Goal: Information Seeking & Learning: Learn about a topic

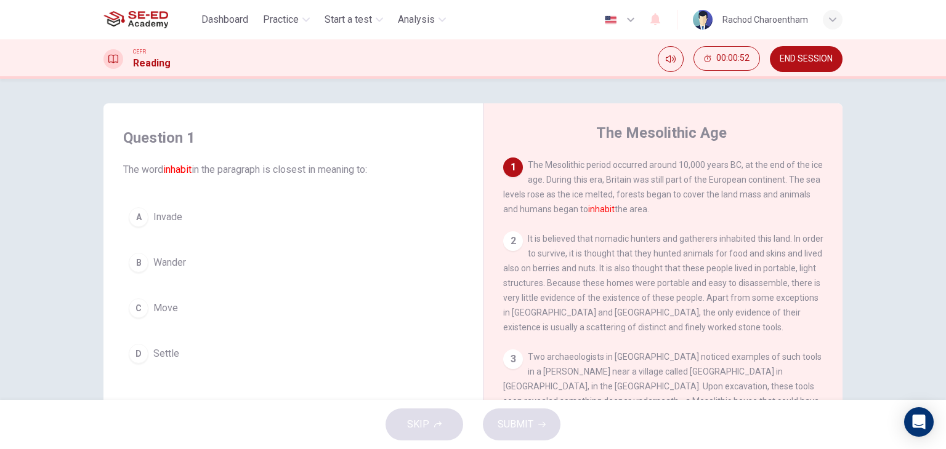
drag, startPoint x: 531, startPoint y: 166, endPoint x: 662, endPoint y: 165, distance: 131.1
click at [662, 165] on span "The Mesolithic period occurred around 10,000 years BC, at the end of the ice ag…" at bounding box center [662, 187] width 319 height 54
drag, startPoint x: 532, startPoint y: 200, endPoint x: 578, endPoint y: 196, distance: 45.8
click at [578, 196] on span "The Mesolithic period occurred around 10,000 years BC, at the end of the ice ag…" at bounding box center [662, 187] width 319 height 54
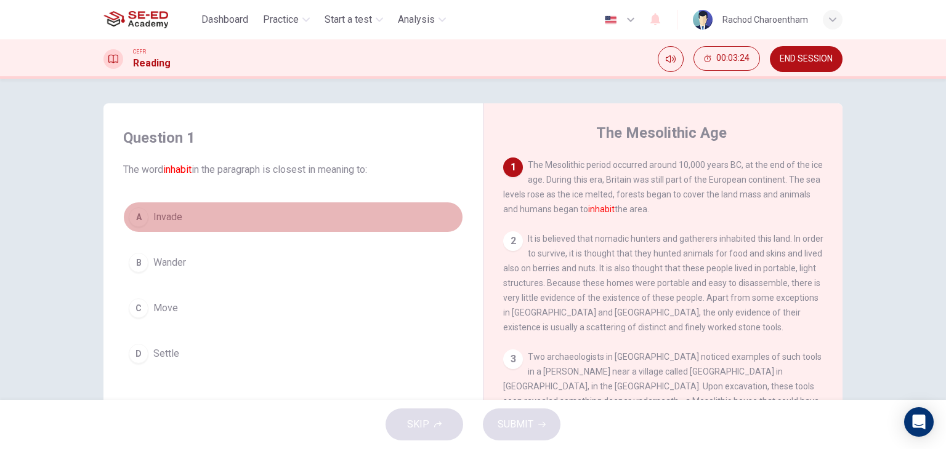
click at [163, 215] on span "Invade" at bounding box center [167, 217] width 29 height 15
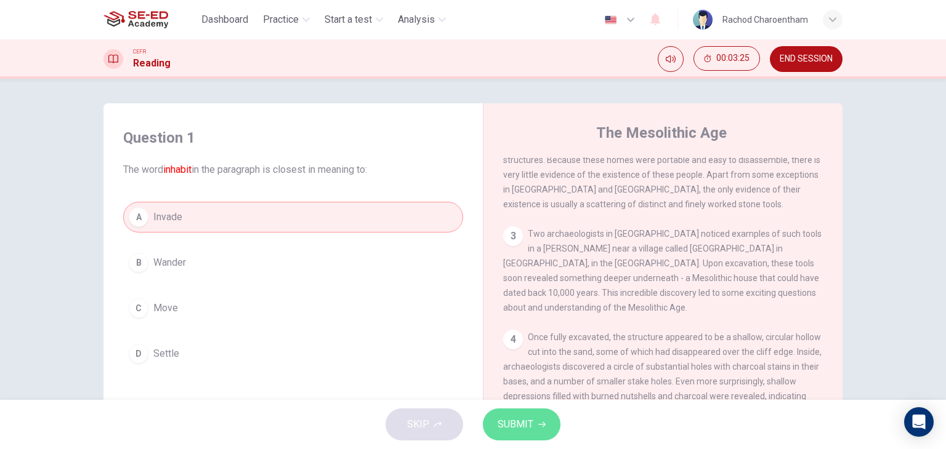
click at [529, 433] on button "SUBMIT" at bounding box center [522, 425] width 78 height 32
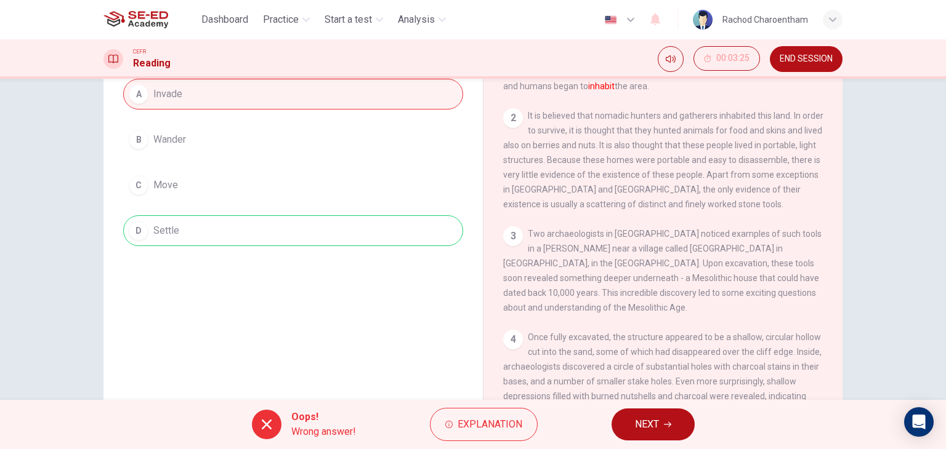
click at [653, 426] on span "NEXT" at bounding box center [647, 424] width 24 height 17
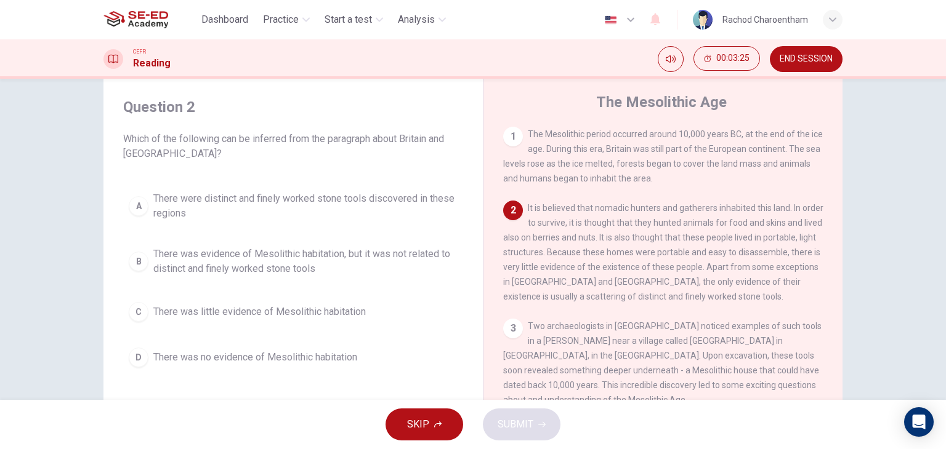
scroll to position [15, 0]
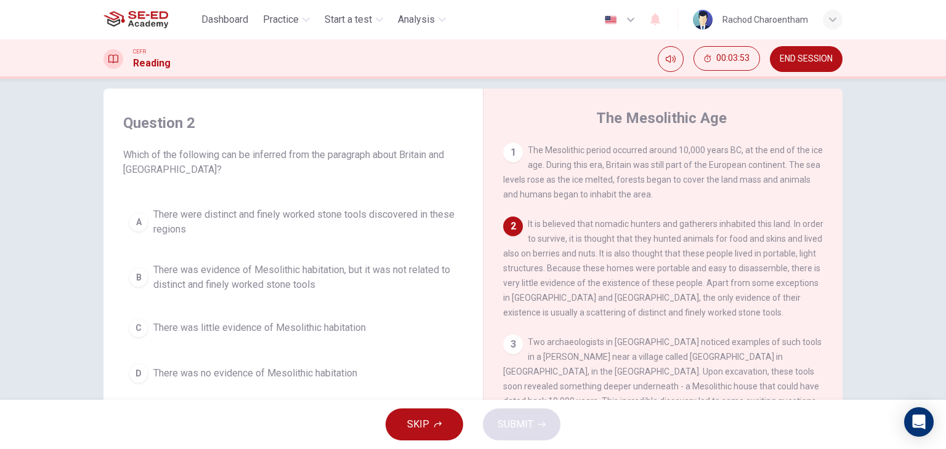
drag, startPoint x: 590, startPoint y: 226, endPoint x: 645, endPoint y: 225, distance: 55.4
click at [639, 225] on span "It is believed that nomadic hunters and gatherers inhabited this land. In order…" at bounding box center [663, 268] width 320 height 98
drag, startPoint x: 666, startPoint y: 316, endPoint x: 639, endPoint y: 317, distance: 27.1
click at [639, 317] on span "It is believed that nomadic hunters and gatherers inhabited this land. In order…" at bounding box center [663, 268] width 320 height 98
drag, startPoint x: 530, startPoint y: 235, endPoint x: 623, endPoint y: 250, distance: 94.2
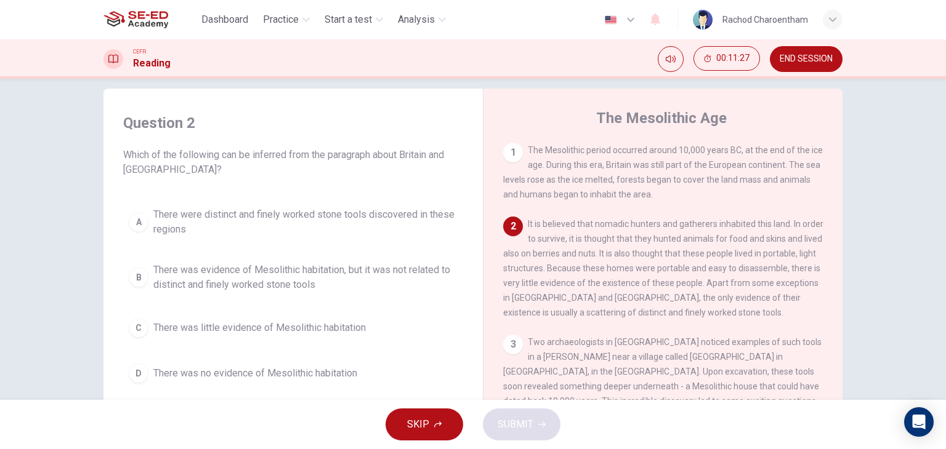
click at [613, 253] on div "2 It is believed that nomadic hunters and gatherers inhabited this land. In ord…" at bounding box center [663, 268] width 320 height 103
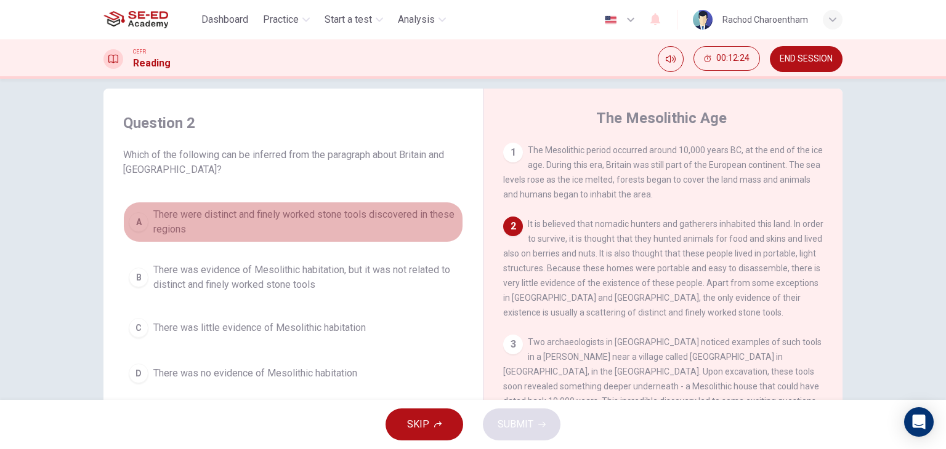
click at [253, 222] on span "There were distinct and finely worked stone tools discovered in these regions" at bounding box center [305, 222] width 304 height 30
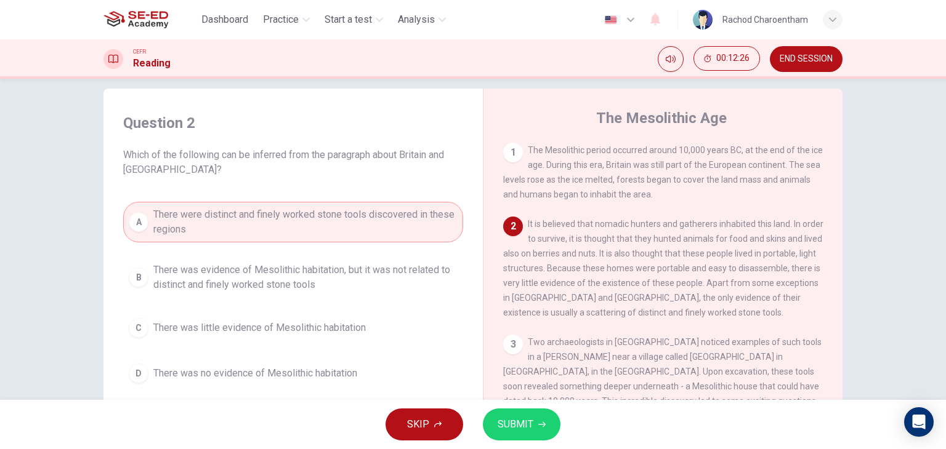
click at [517, 427] on span "SUBMIT" at bounding box center [515, 424] width 36 height 17
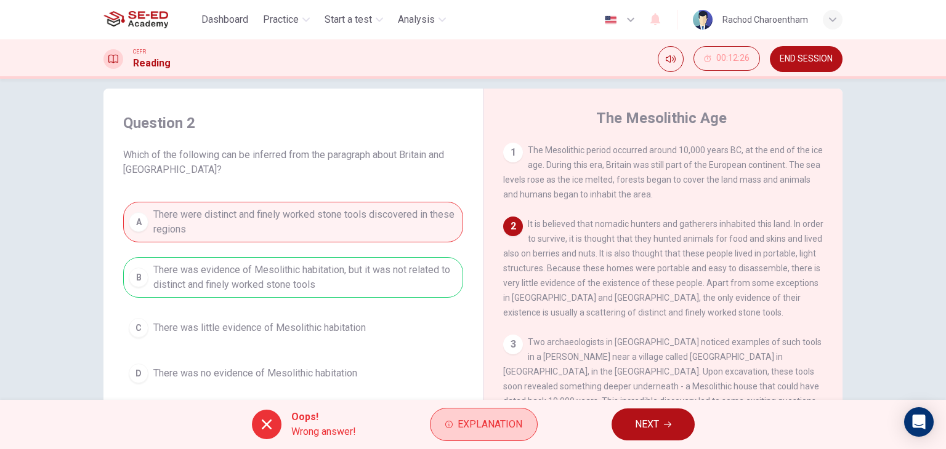
click at [480, 417] on span "Explanation" at bounding box center [489, 424] width 65 height 17
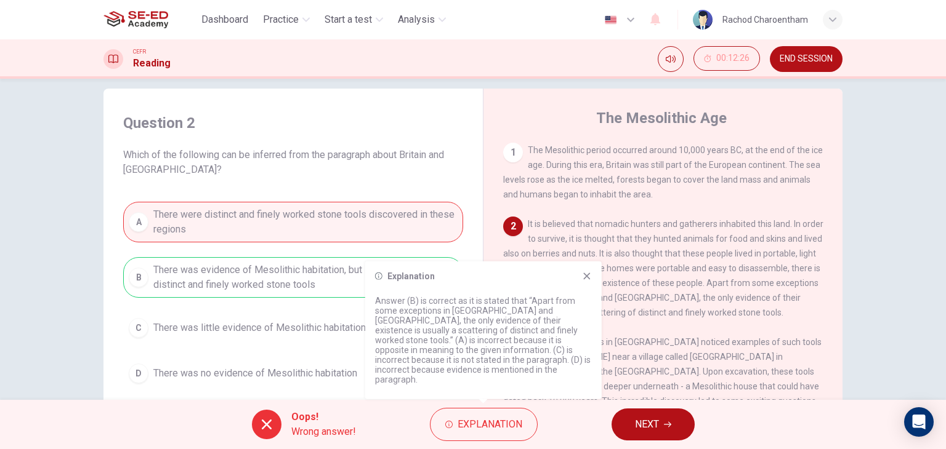
click at [397, 414] on div "Oops! Wrong answer! Explanation NEXT" at bounding box center [473, 424] width 946 height 49
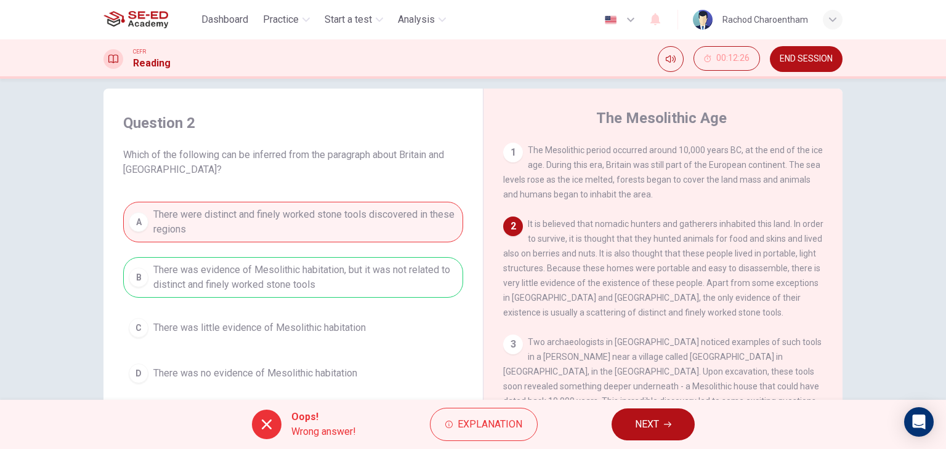
click at [661, 424] on button "NEXT" at bounding box center [652, 425] width 83 height 32
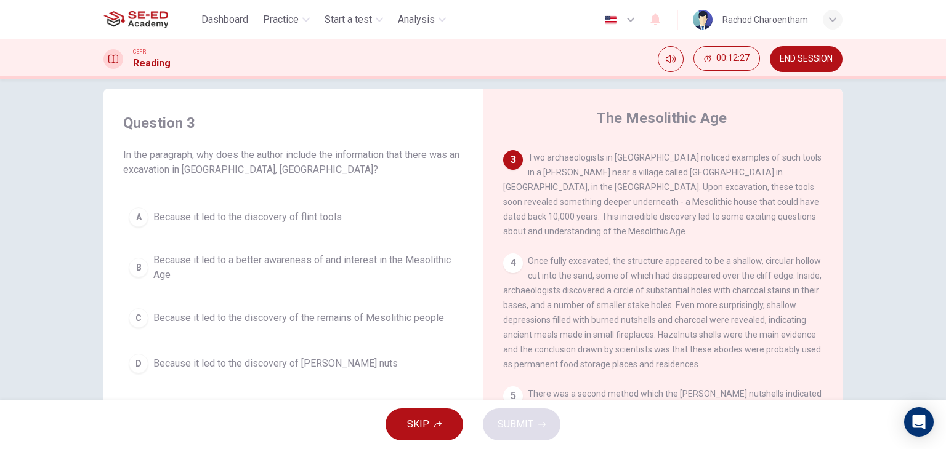
scroll to position [123, 0]
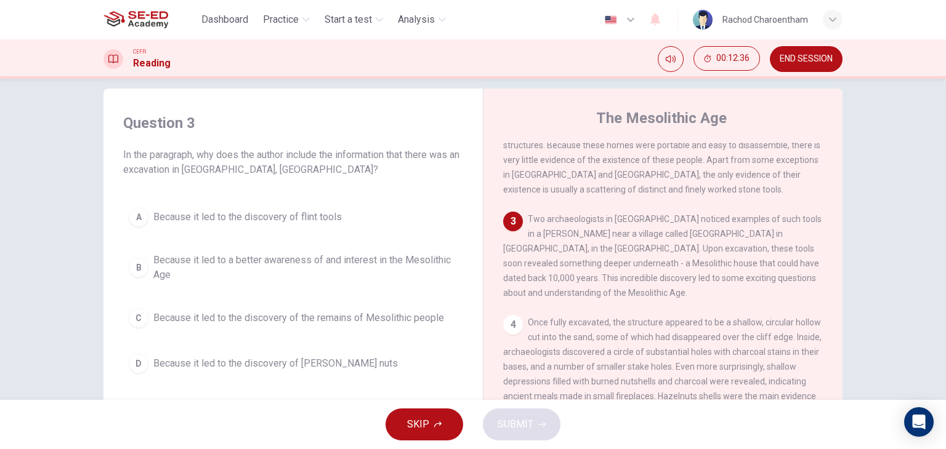
drag, startPoint x: 713, startPoint y: 222, endPoint x: 777, endPoint y: 222, distance: 64.0
click at [777, 222] on span "Two archaeologists in [GEOGRAPHIC_DATA] noticed examples of such tools in a [PE…" at bounding box center [662, 256] width 318 height 84
drag, startPoint x: 522, startPoint y: 253, endPoint x: 563, endPoint y: 251, distance: 40.7
click at [563, 251] on span "Two archaeologists in [GEOGRAPHIC_DATA] noticed examples of such tools in a [PE…" at bounding box center [662, 256] width 318 height 84
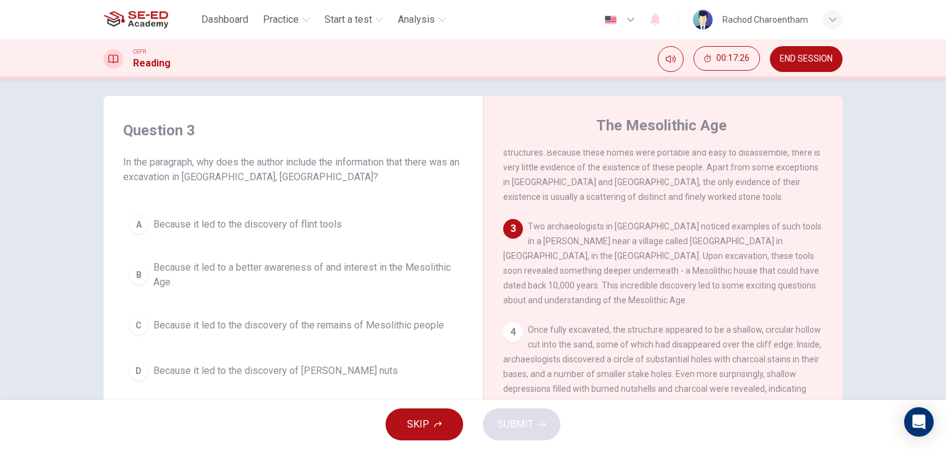
scroll to position [0, 0]
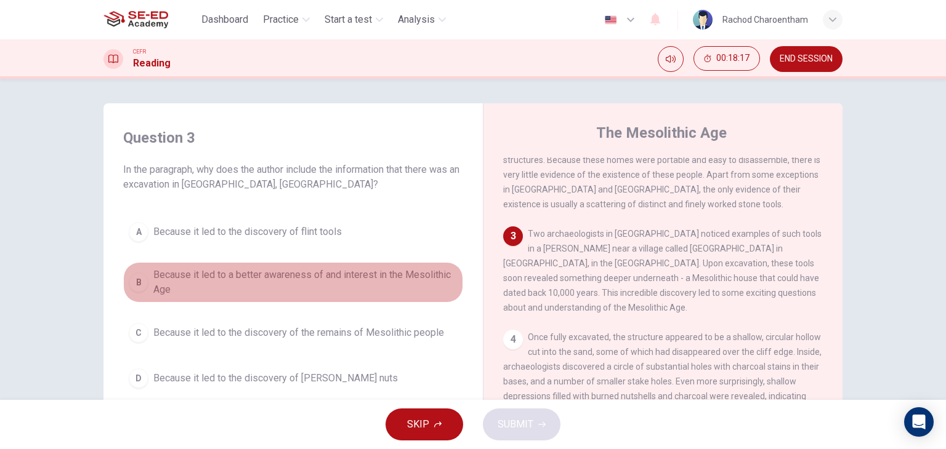
click at [364, 281] on span "Because it led to a better awareness of and interest in the Mesolithic Age" at bounding box center [305, 283] width 304 height 30
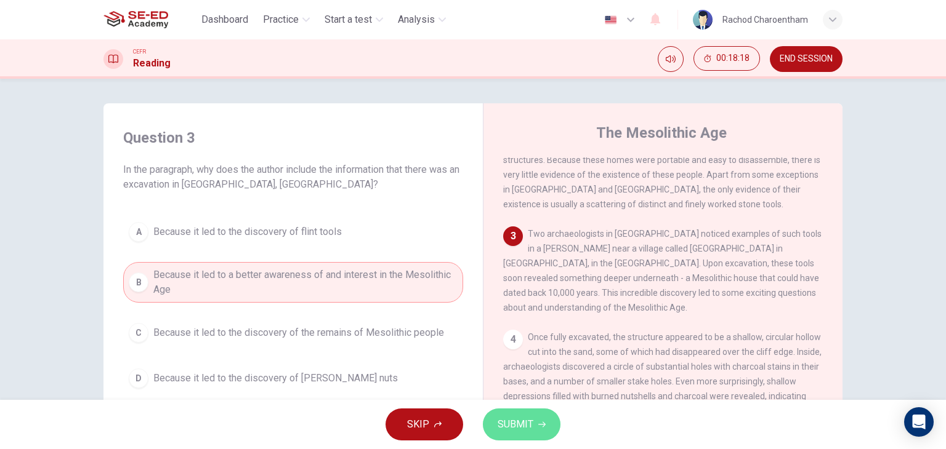
click at [515, 424] on span "SUBMIT" at bounding box center [515, 424] width 36 height 17
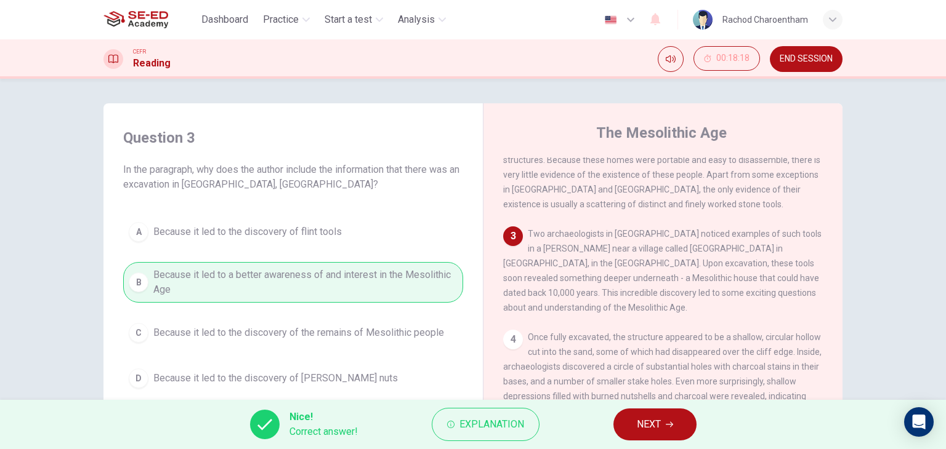
click at [628, 424] on button "NEXT" at bounding box center [654, 425] width 83 height 32
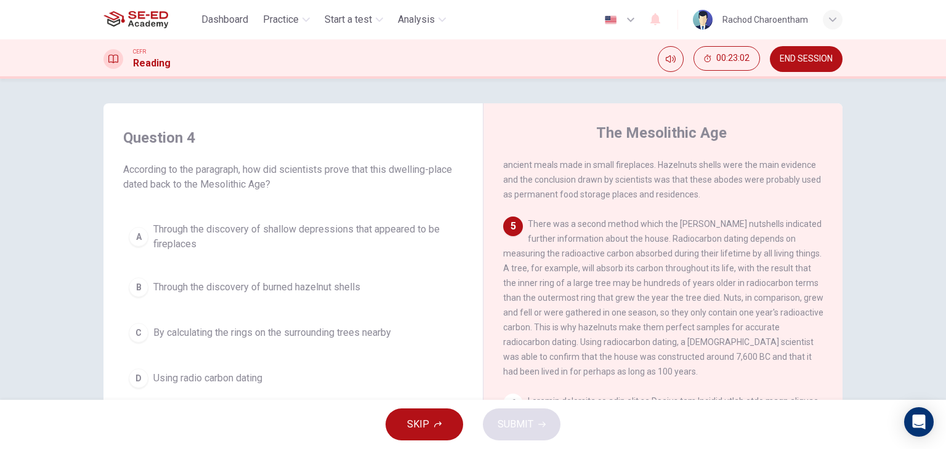
scroll to position [431, 0]
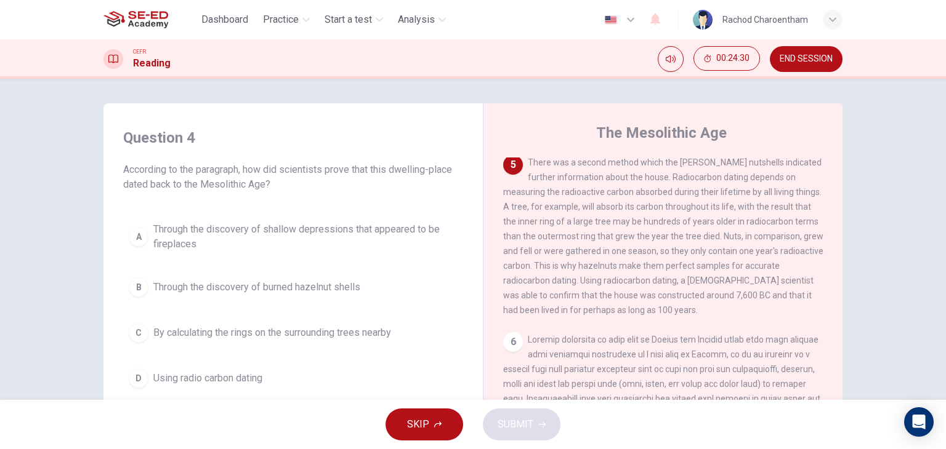
click at [244, 378] on span "Using radio carbon dating" at bounding box center [207, 378] width 109 height 15
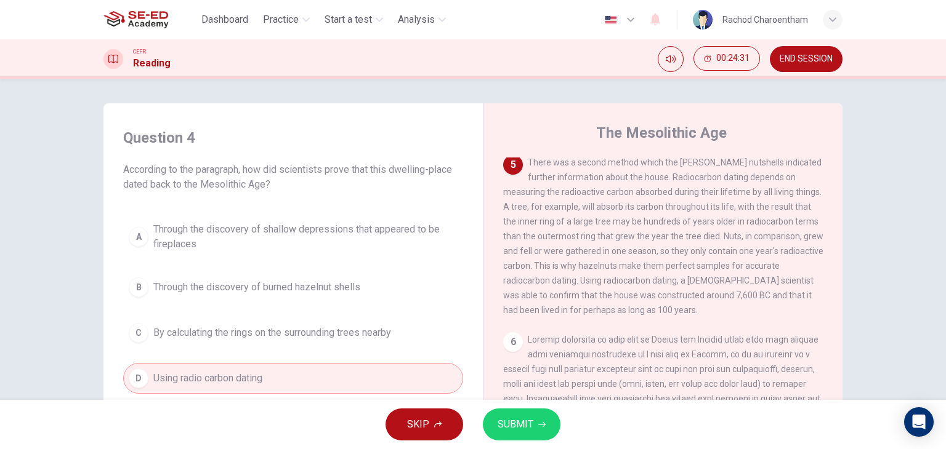
click at [522, 427] on span "SUBMIT" at bounding box center [515, 424] width 36 height 17
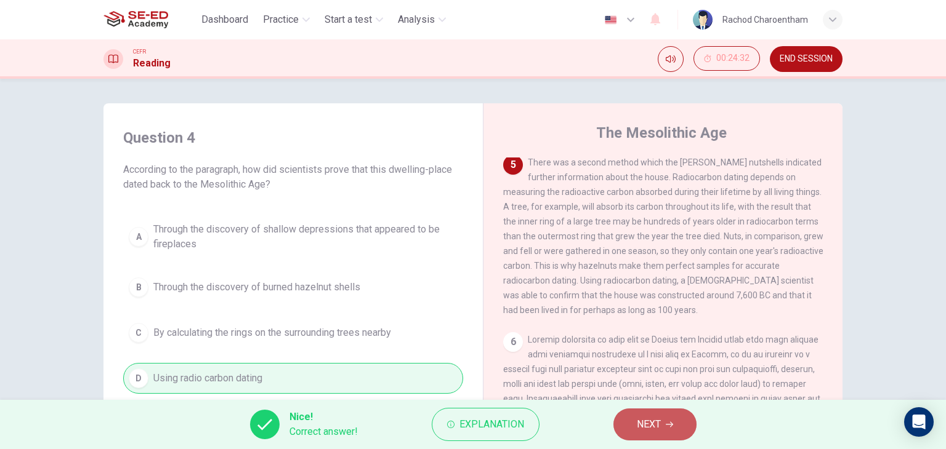
click at [640, 419] on span "NEXT" at bounding box center [649, 424] width 24 height 17
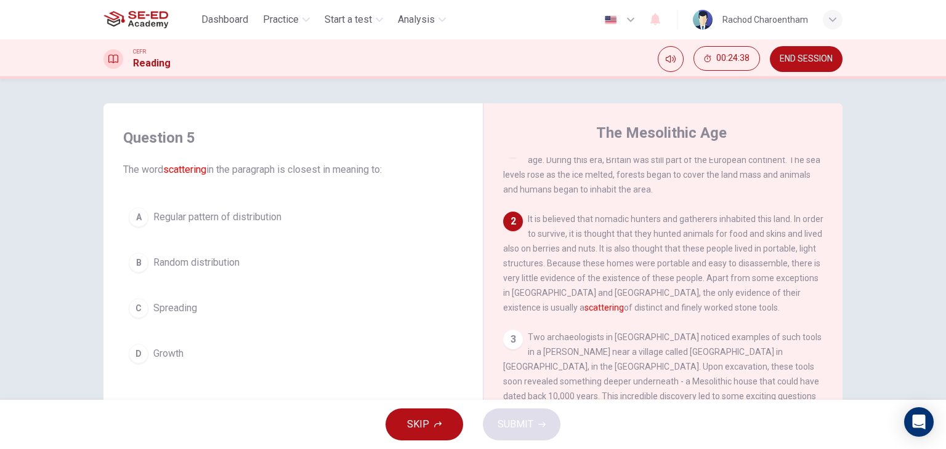
scroll to position [0, 0]
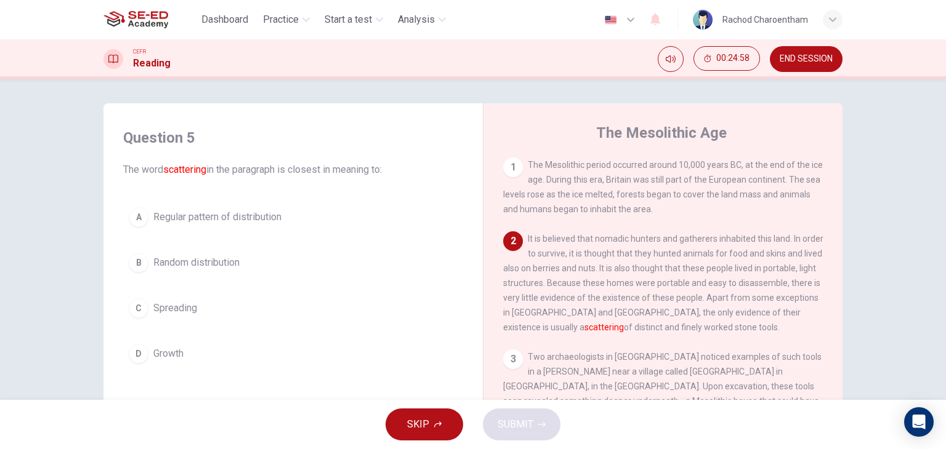
click at [223, 294] on button "C Spreading" at bounding box center [293, 308] width 340 height 31
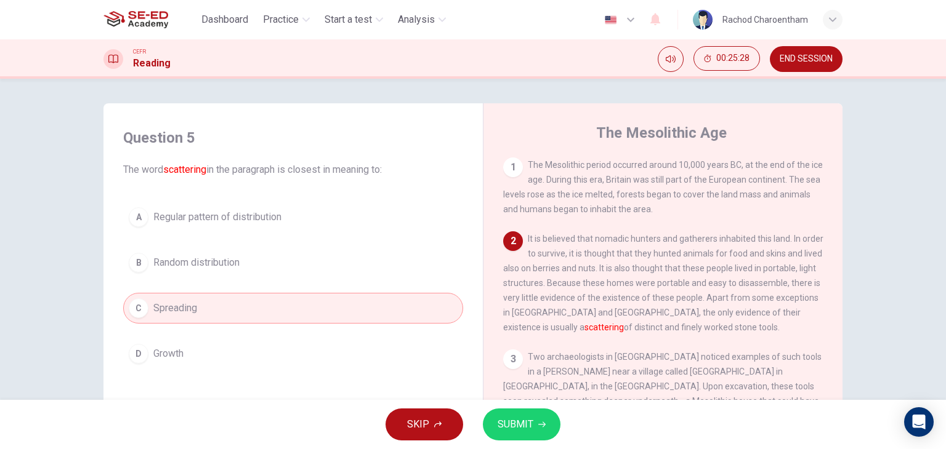
click at [357, 263] on button "B Random distribution" at bounding box center [293, 262] width 340 height 31
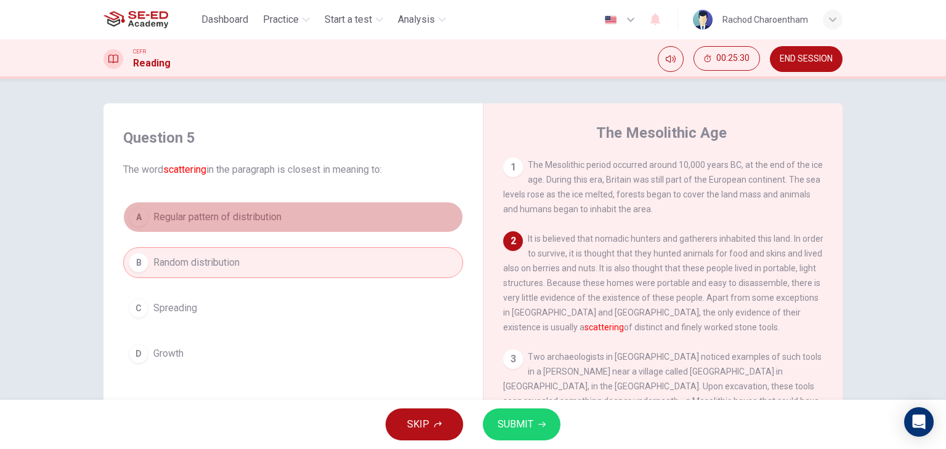
click at [373, 231] on button "A Regular pattern of distribution" at bounding box center [293, 217] width 340 height 31
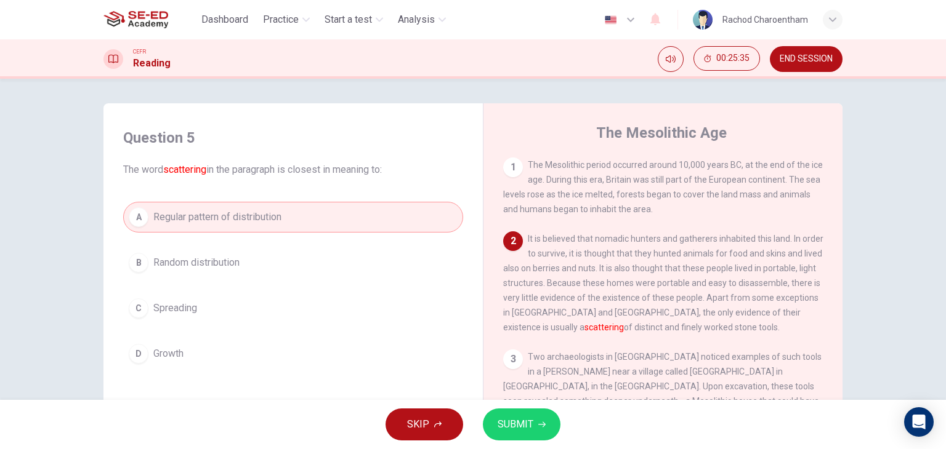
click at [518, 422] on span "SUBMIT" at bounding box center [515, 424] width 36 height 17
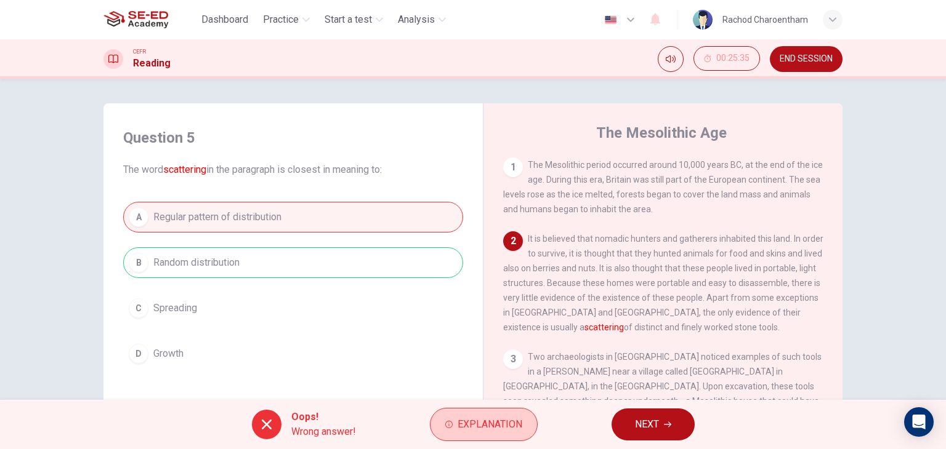
click at [499, 416] on span "Explanation" at bounding box center [489, 424] width 65 height 17
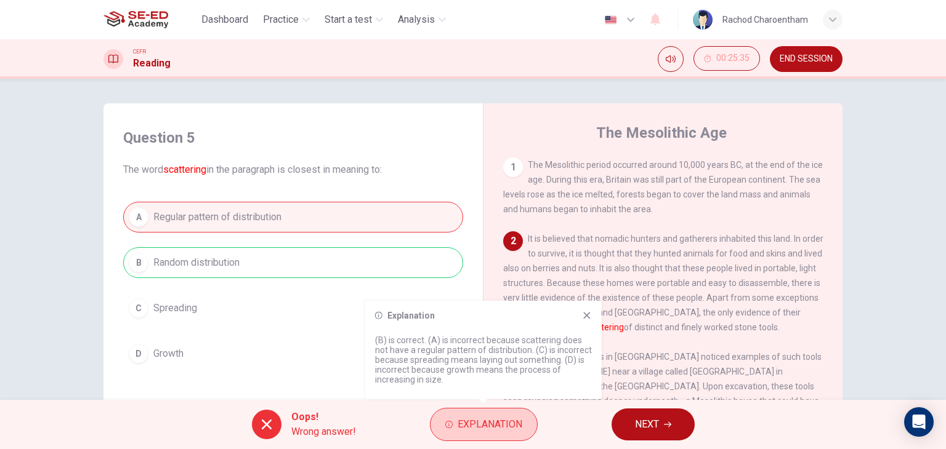
click at [499, 412] on button "Explanation" at bounding box center [484, 424] width 108 height 33
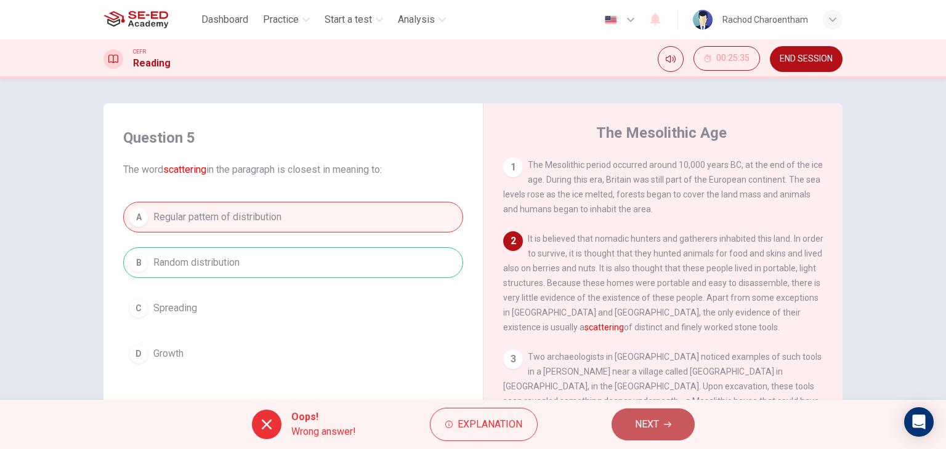
click at [630, 420] on button "NEXT" at bounding box center [652, 425] width 83 height 32
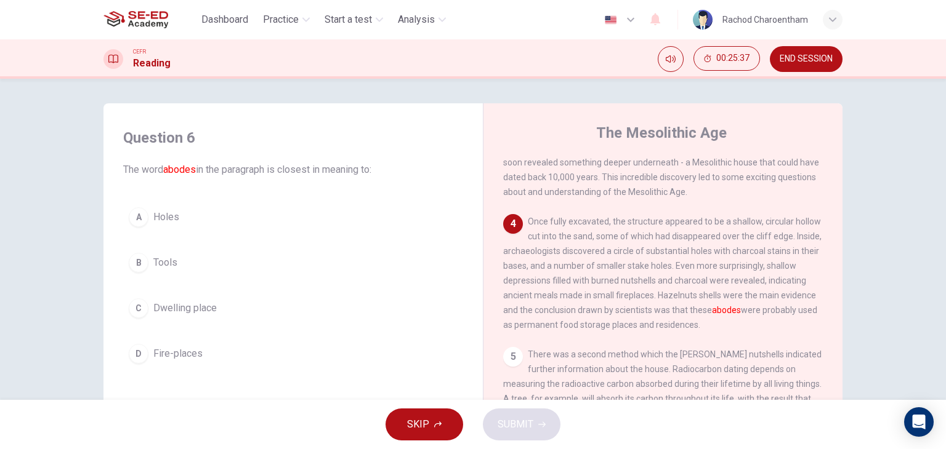
scroll to position [246, 0]
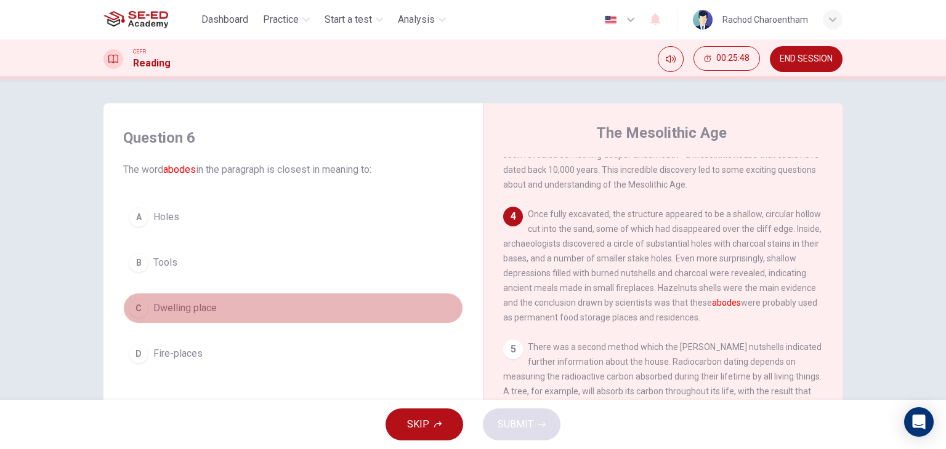
click at [216, 315] on button "C Dwelling place" at bounding box center [293, 308] width 340 height 31
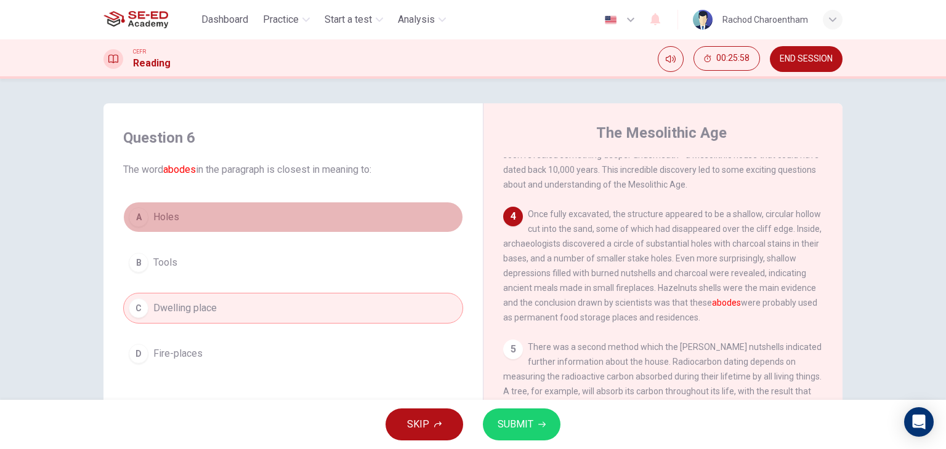
click at [166, 215] on span "Holes" at bounding box center [166, 217] width 26 height 15
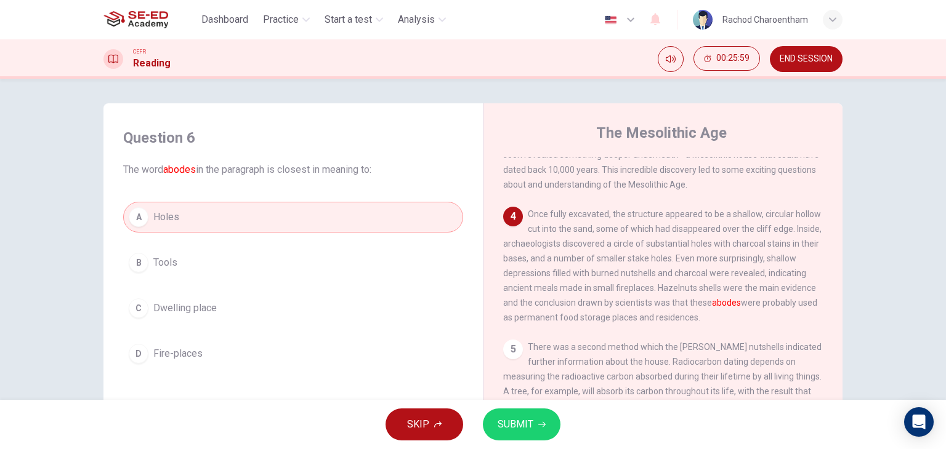
click at [518, 429] on span "SUBMIT" at bounding box center [515, 424] width 36 height 17
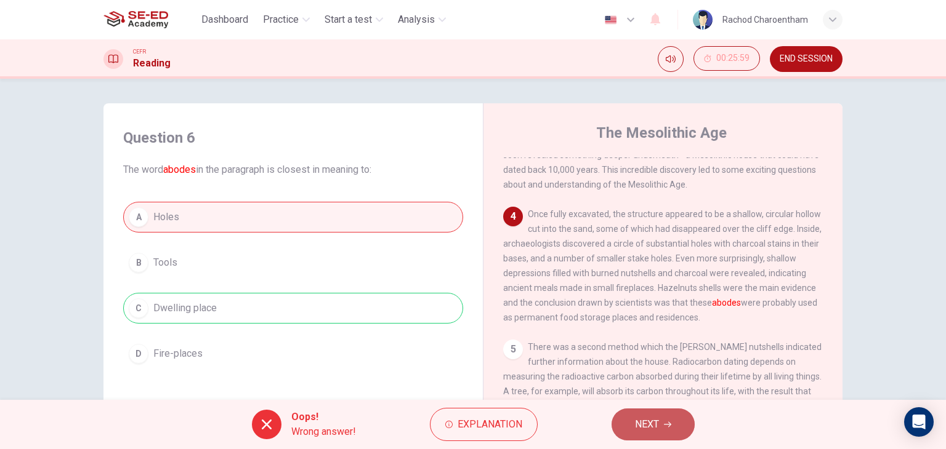
click at [647, 425] on span "NEXT" at bounding box center [647, 424] width 24 height 17
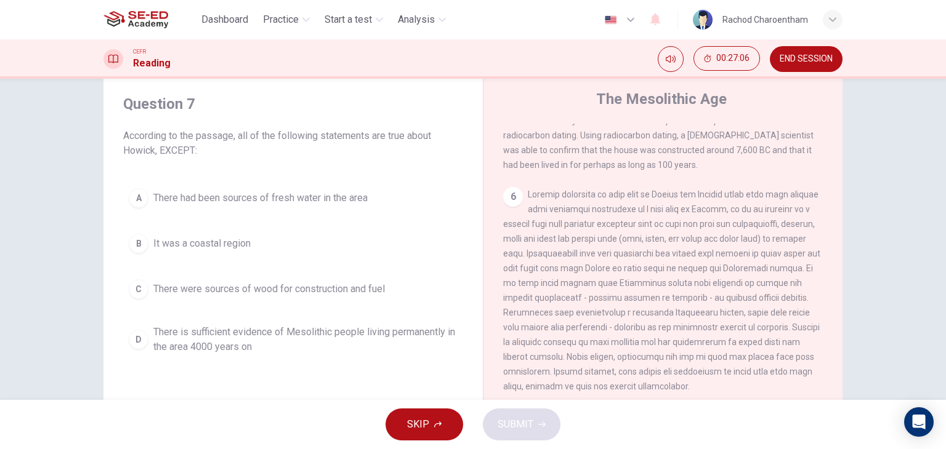
scroll to position [33, 0]
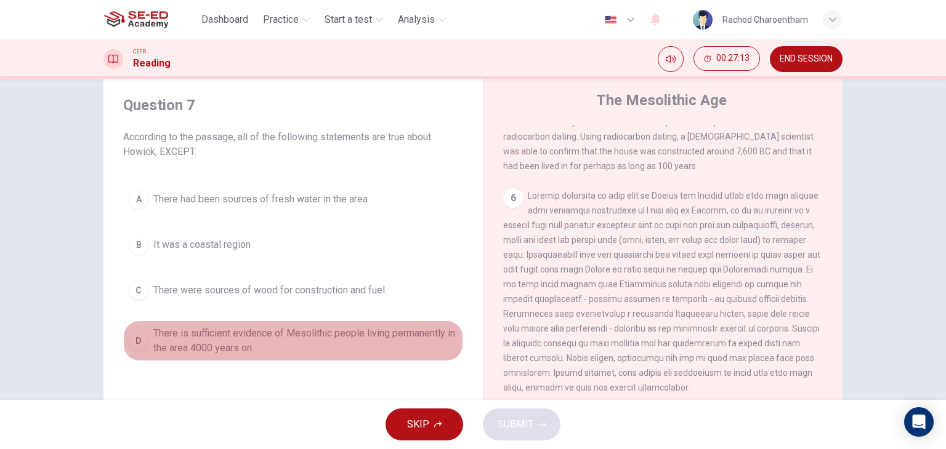
click at [332, 333] on span "There is sufficient evidence of Mesolithic people living permanently in the are…" at bounding box center [305, 341] width 304 height 30
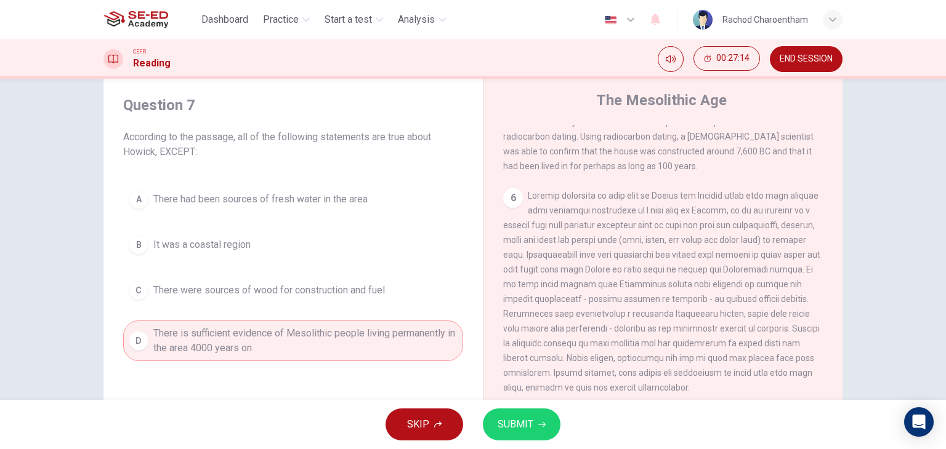
click at [507, 411] on button "SUBMIT" at bounding box center [522, 425] width 78 height 32
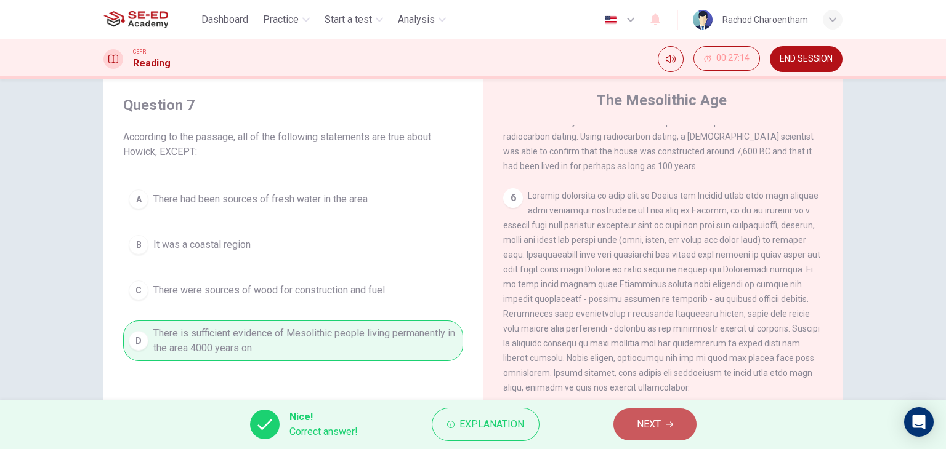
click at [652, 414] on button "NEXT" at bounding box center [654, 425] width 83 height 32
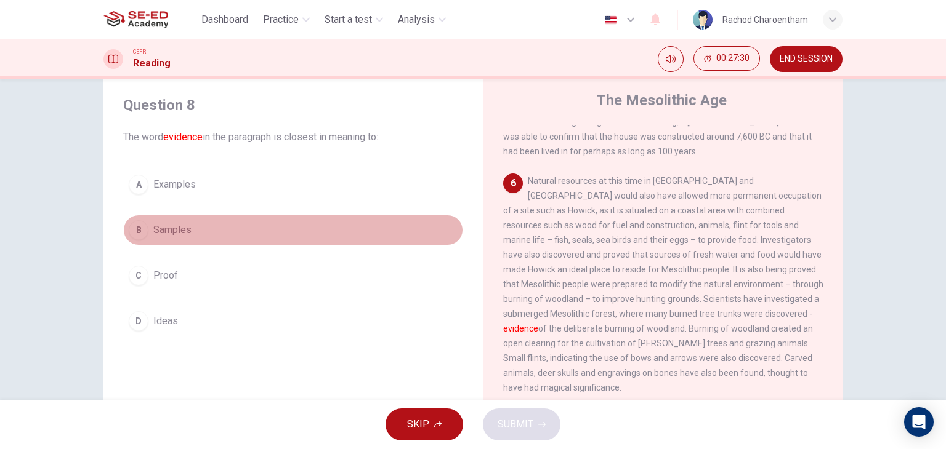
click at [200, 226] on button "B Samples" at bounding box center [293, 230] width 340 height 31
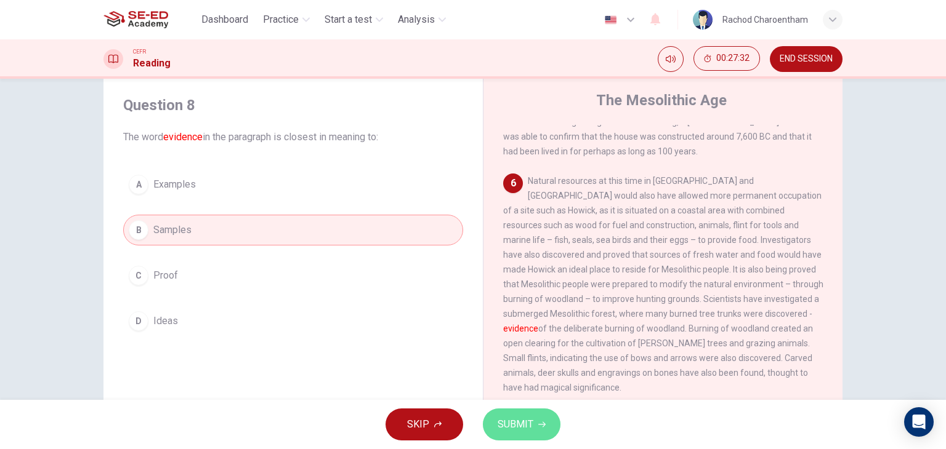
click at [539, 432] on button "SUBMIT" at bounding box center [522, 425] width 78 height 32
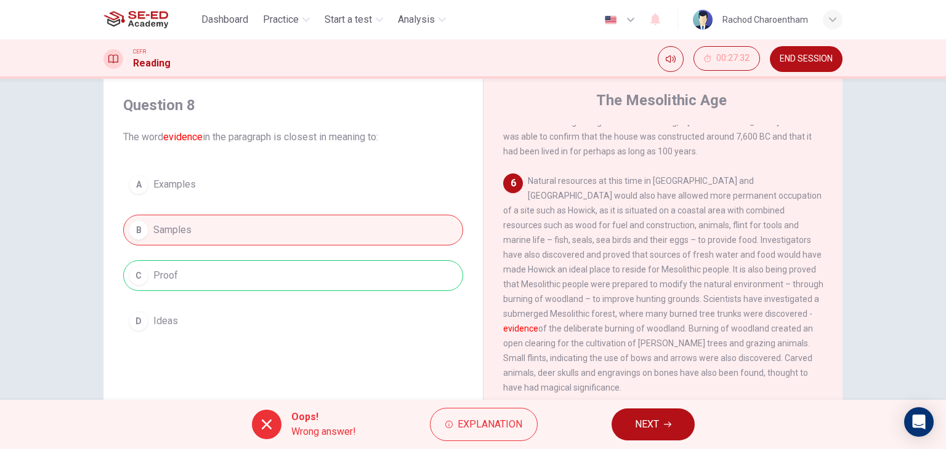
drag, startPoint x: 236, startPoint y: 251, endPoint x: 224, endPoint y: 254, distance: 12.3
click at [235, 251] on div "A Examples B Samples C Proof D Ideas" at bounding box center [293, 252] width 340 height 167
click at [197, 271] on div "A Examples B Samples C Proof D Ideas" at bounding box center [293, 252] width 340 height 167
click at [665, 415] on button "NEXT" at bounding box center [652, 425] width 83 height 32
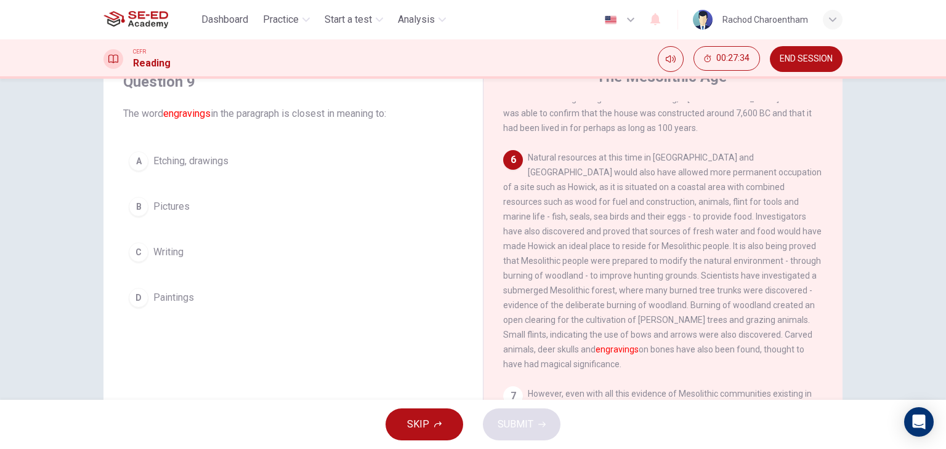
scroll to position [94, 0]
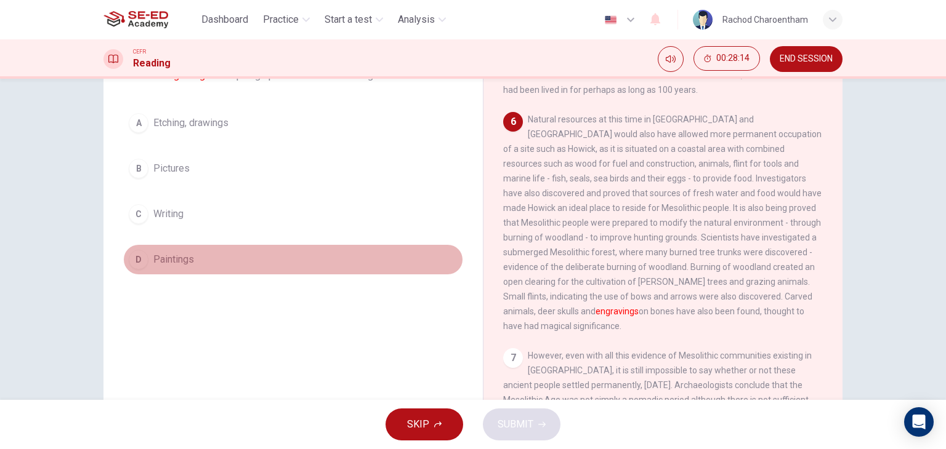
click at [190, 252] on span "Paintings" at bounding box center [173, 259] width 41 height 15
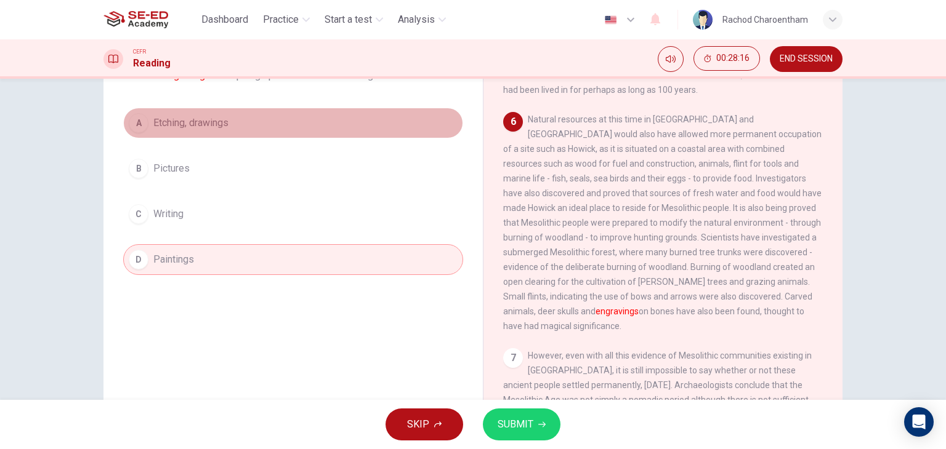
click at [221, 132] on button "A Etching, drawings" at bounding box center [293, 123] width 340 height 31
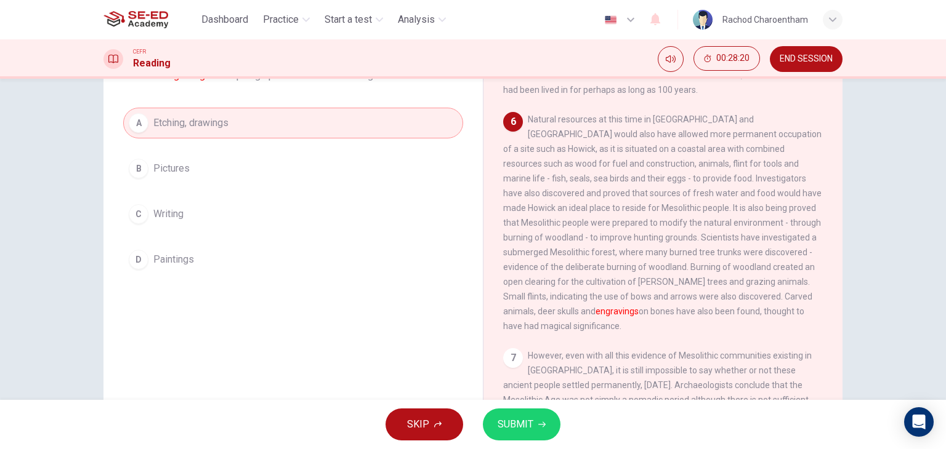
click at [244, 222] on button "C Writing" at bounding box center [293, 214] width 340 height 31
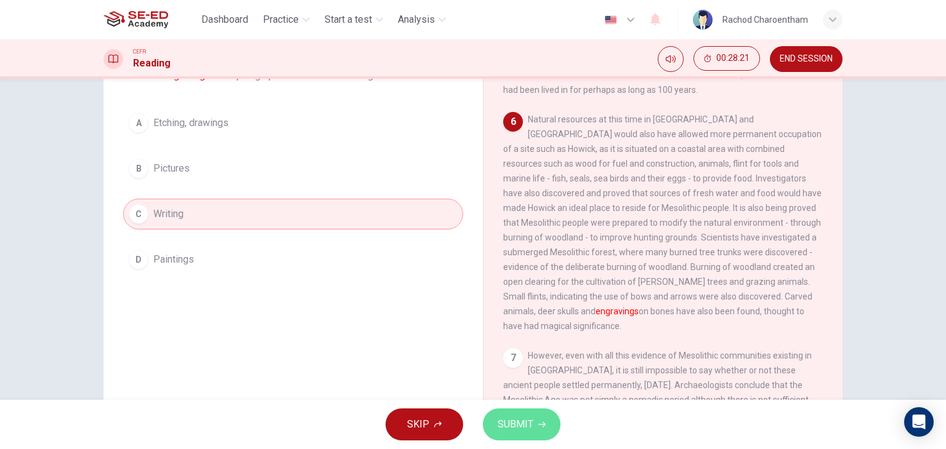
click at [539, 432] on button "SUBMIT" at bounding box center [522, 425] width 78 height 32
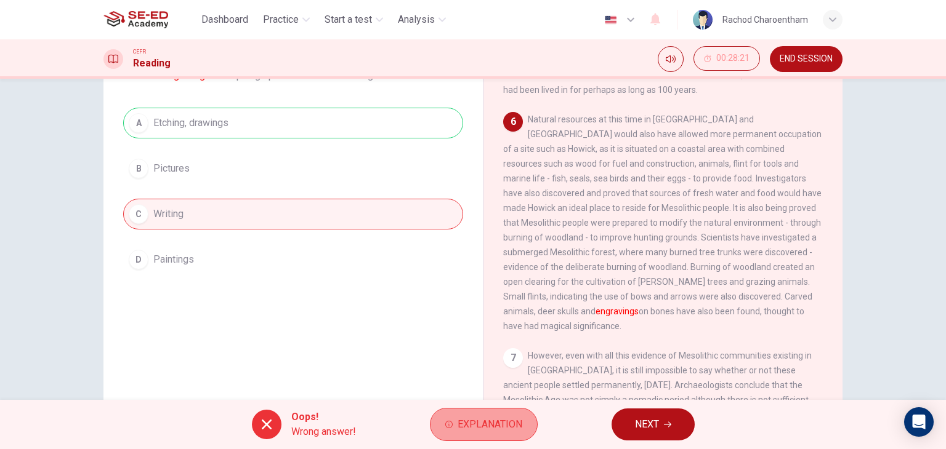
click at [528, 420] on button "Explanation" at bounding box center [484, 424] width 108 height 33
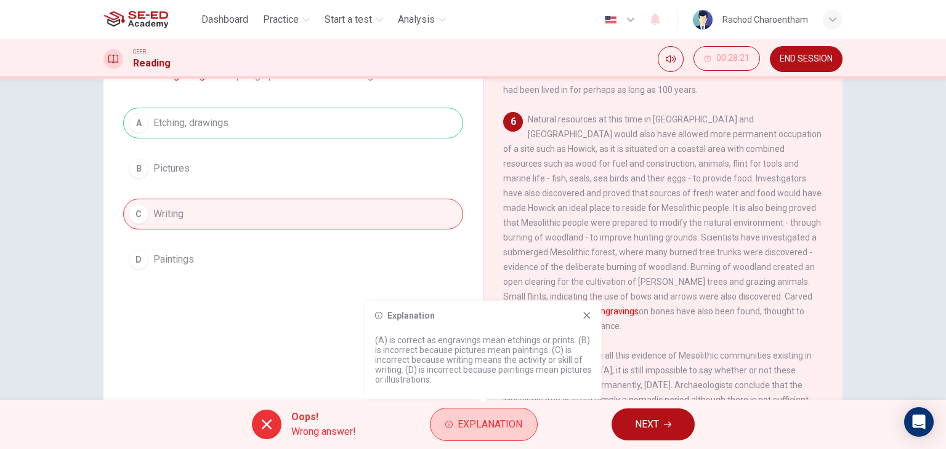
click at [528, 420] on button "Explanation" at bounding box center [484, 424] width 108 height 33
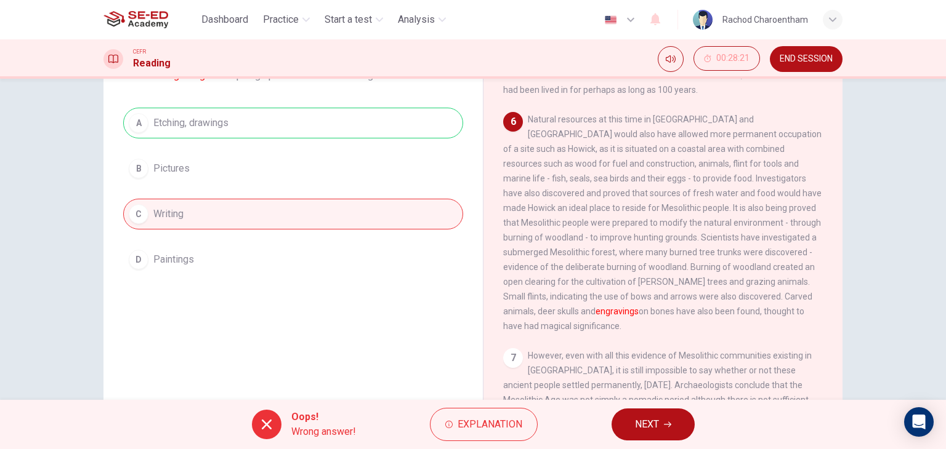
click at [668, 428] on button "NEXT" at bounding box center [652, 425] width 83 height 32
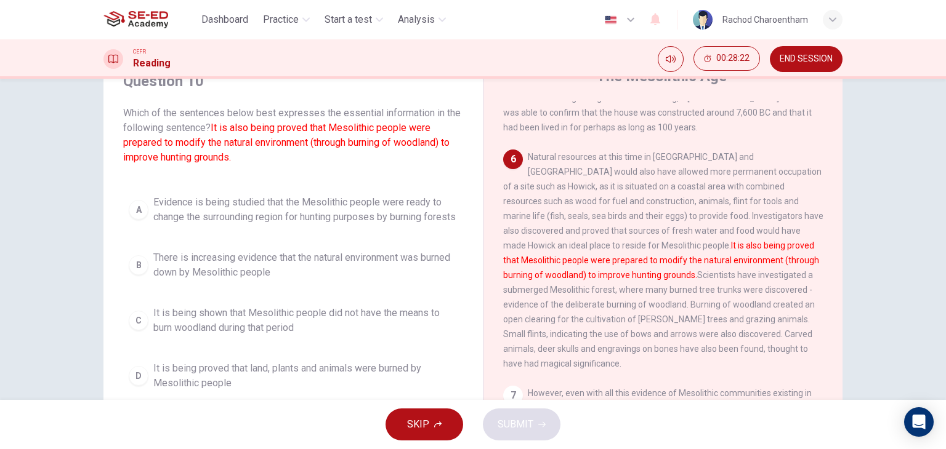
scroll to position [62, 0]
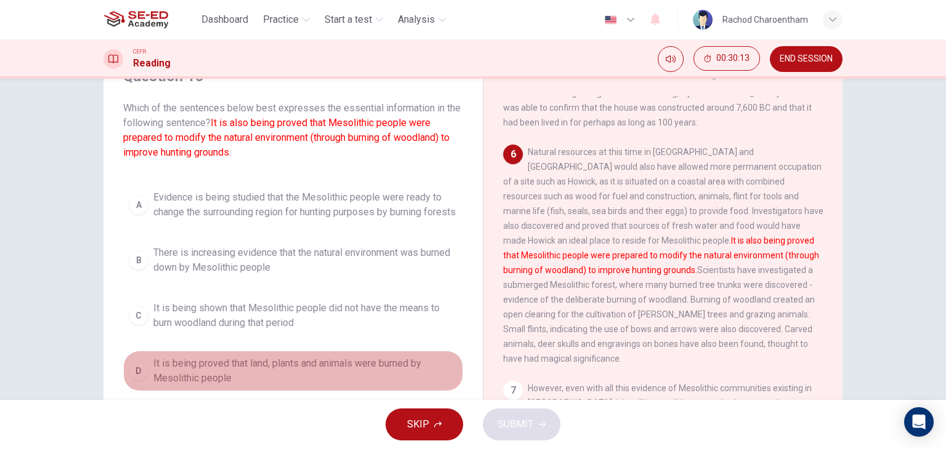
click at [158, 384] on span "It is being proved that land, plants and animals were burned by Mesolithic peop…" at bounding box center [305, 371] width 304 height 30
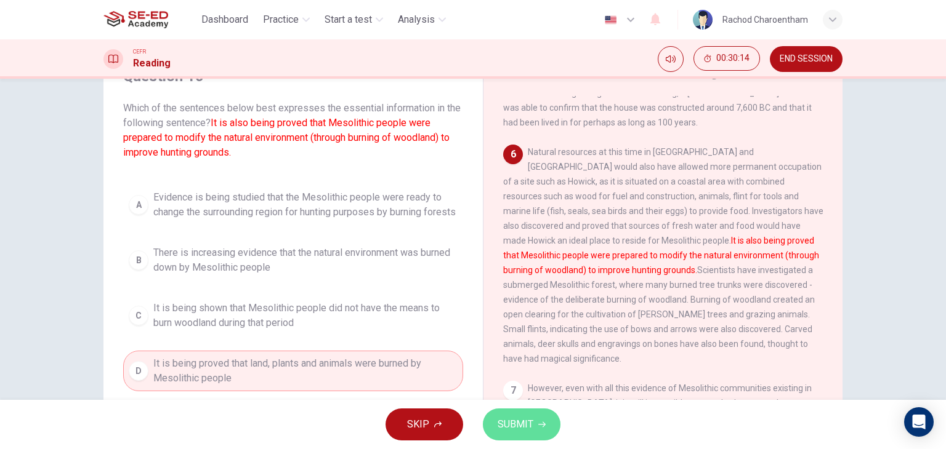
click at [520, 428] on span "SUBMIT" at bounding box center [515, 424] width 36 height 17
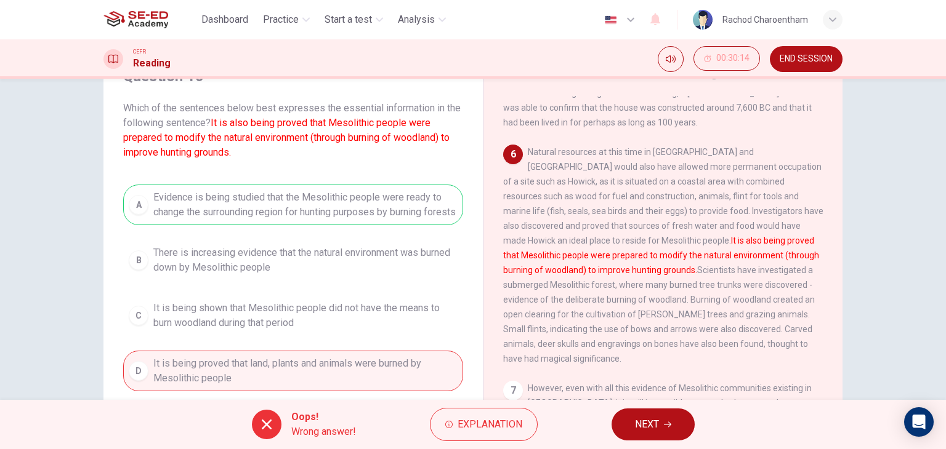
click at [342, 217] on div "A Evidence is being studied that the Mesolithic people were ready to change the…" at bounding box center [293, 288] width 340 height 207
click at [361, 205] on div "A Evidence is being studied that the Mesolithic people were ready to change the…" at bounding box center [293, 288] width 340 height 207
drag, startPoint x: 375, startPoint y: 209, endPoint x: 437, endPoint y: 214, distance: 62.4
click at [385, 212] on div "A Evidence is being studied that the Mesolithic people were ready to change the…" at bounding box center [293, 288] width 340 height 207
click at [437, 214] on div "A Evidence is being studied that the Mesolithic people were ready to change the…" at bounding box center [293, 288] width 340 height 207
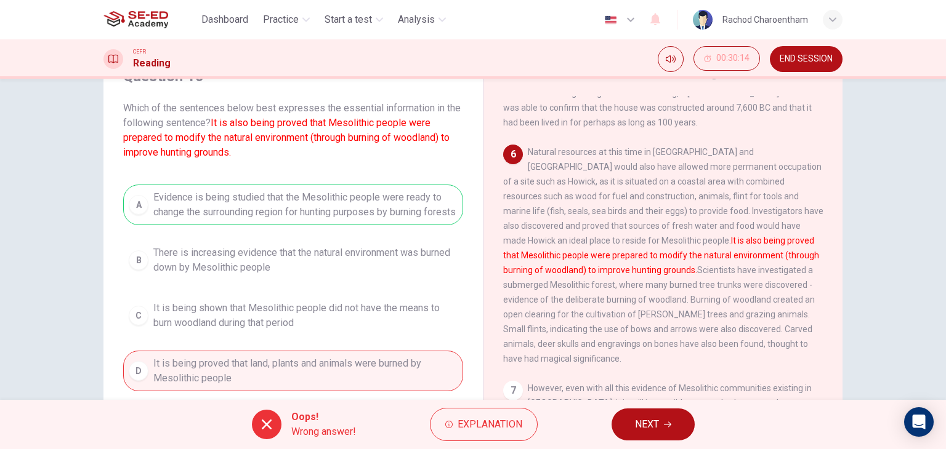
click at [438, 214] on div "A Evidence is being studied that the Mesolithic people were ready to change the…" at bounding box center [293, 288] width 340 height 207
drag, startPoint x: 222, startPoint y: 229, endPoint x: 129, endPoint y: 241, distance: 94.3
click at [137, 241] on div "A Evidence is being studied that the Mesolithic people were ready to change the…" at bounding box center [293, 288] width 340 height 207
click at [127, 239] on div "A Evidence is being studied that the Mesolithic people were ready to change the…" at bounding box center [293, 288] width 340 height 207
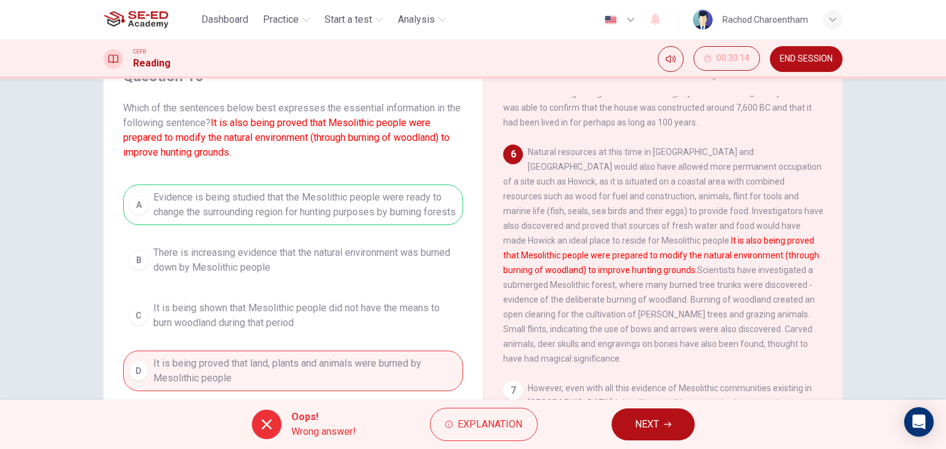
click at [187, 207] on div "A Evidence is being studied that the Mesolithic people were ready to change the…" at bounding box center [293, 288] width 340 height 207
click at [222, 207] on div "A Evidence is being studied that the Mesolithic people were ready to change the…" at bounding box center [293, 288] width 340 height 207
click at [651, 433] on span "NEXT" at bounding box center [647, 424] width 24 height 17
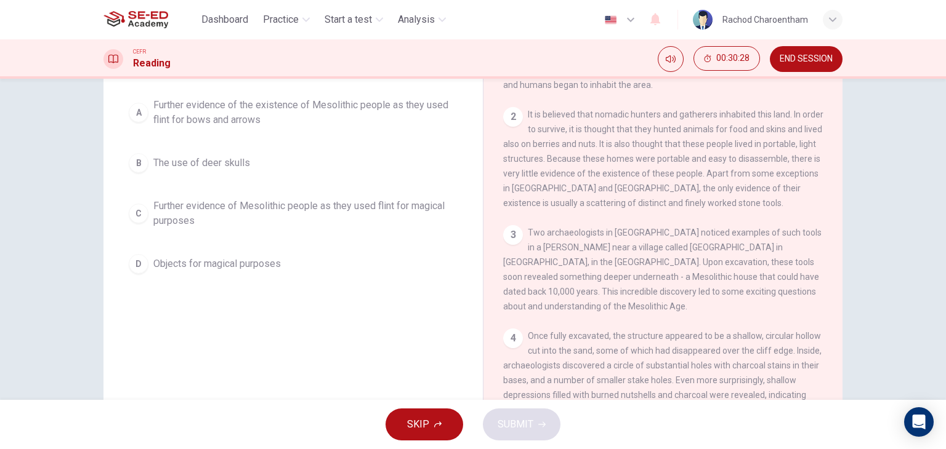
scroll to position [33, 0]
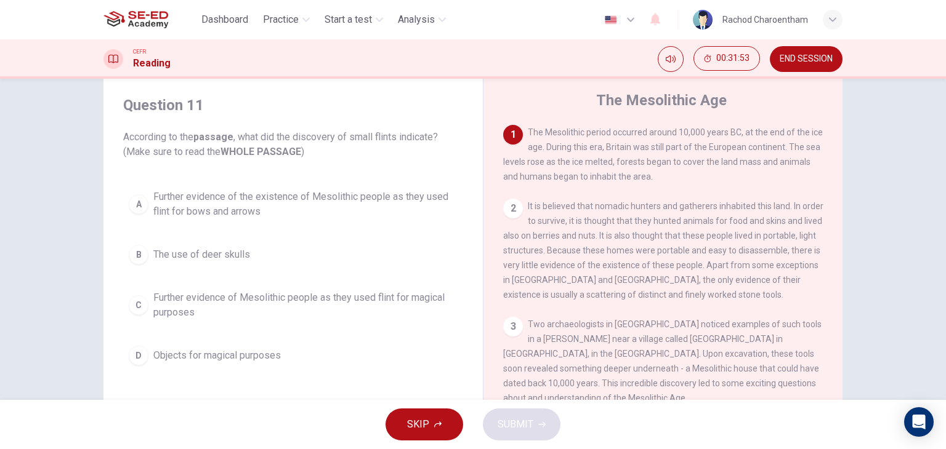
click at [258, 220] on button "A Further evidence of the existence of Mesolithic people as they used flint for…" at bounding box center [293, 204] width 340 height 41
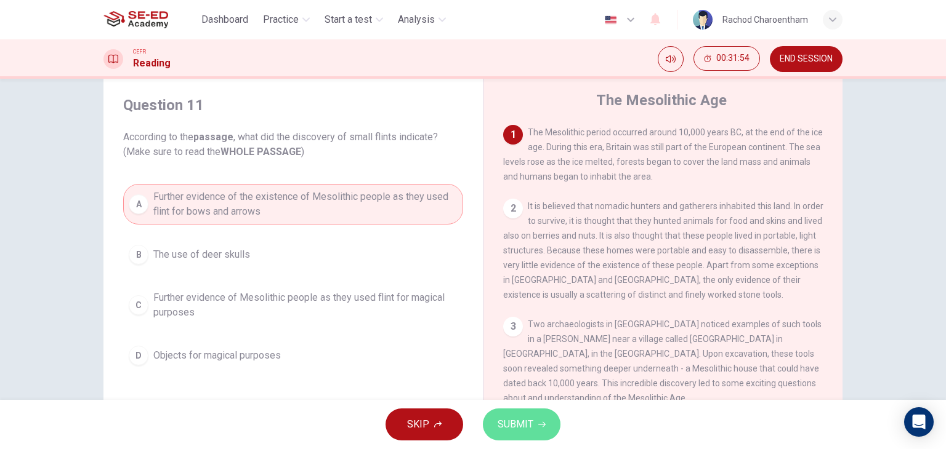
click at [540, 426] on icon "button" at bounding box center [541, 424] width 7 height 7
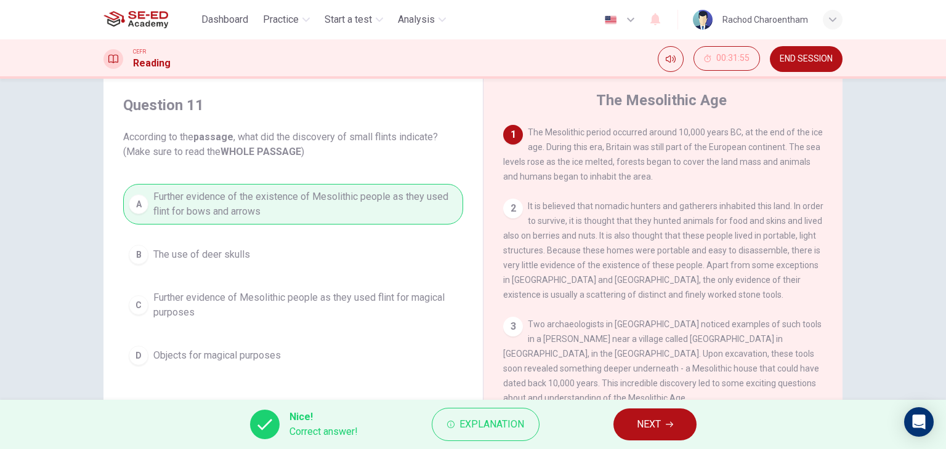
click at [637, 419] on span "NEXT" at bounding box center [649, 424] width 24 height 17
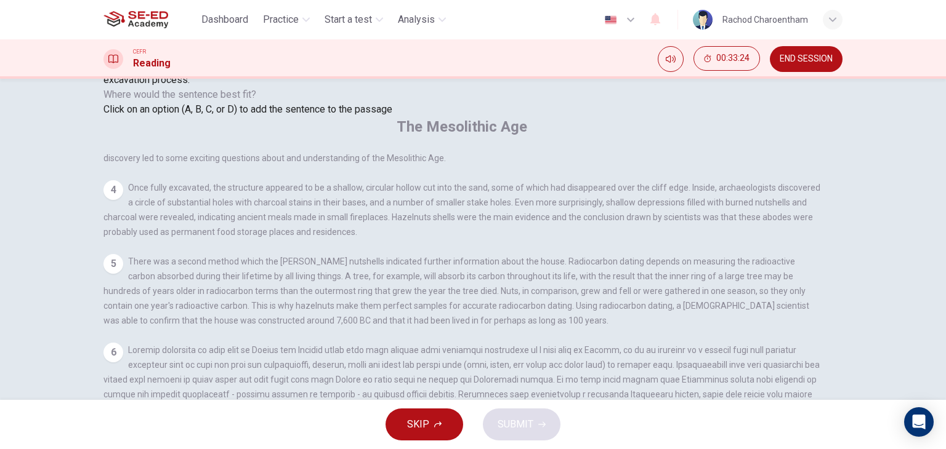
scroll to position [156, 0]
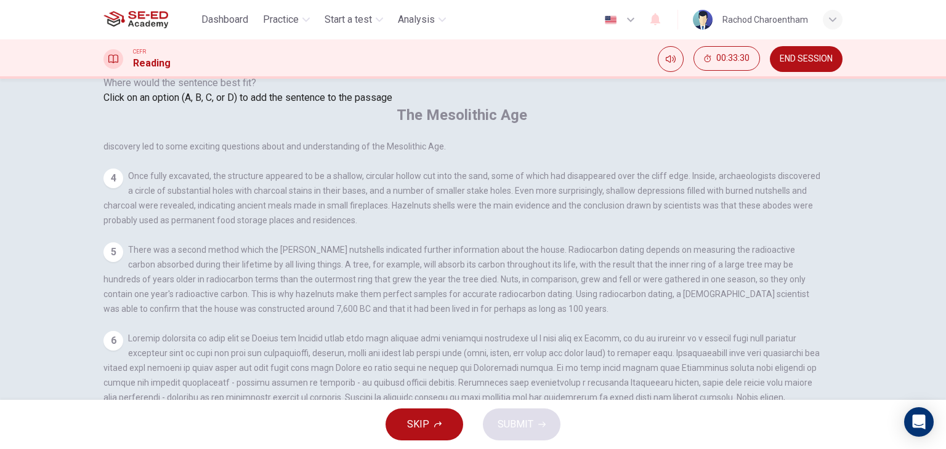
click at [235, 449] on input at bounding box center [181, 457] width 106 height 12
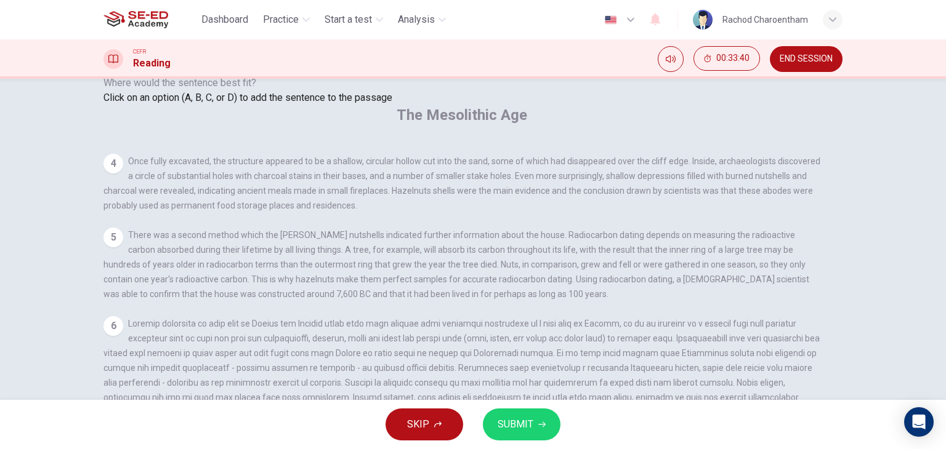
click at [522, 426] on span "SUBMIT" at bounding box center [515, 424] width 36 height 17
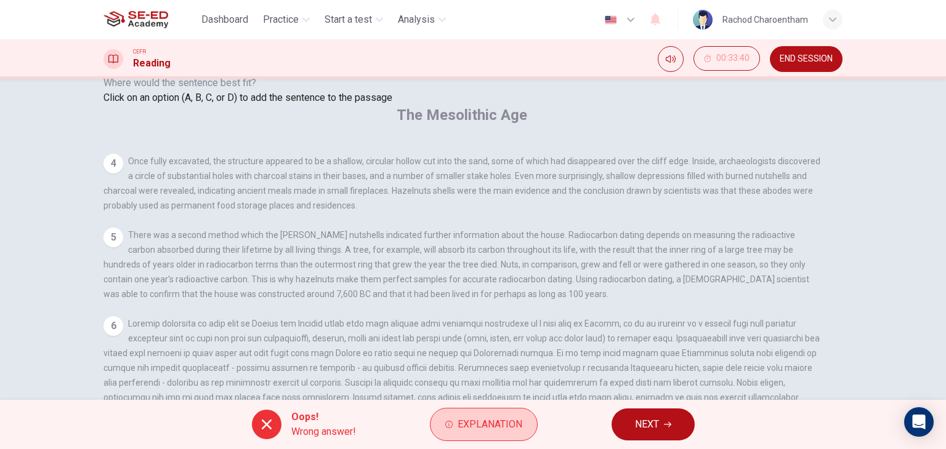
click at [513, 415] on button "Explanation" at bounding box center [484, 424] width 108 height 33
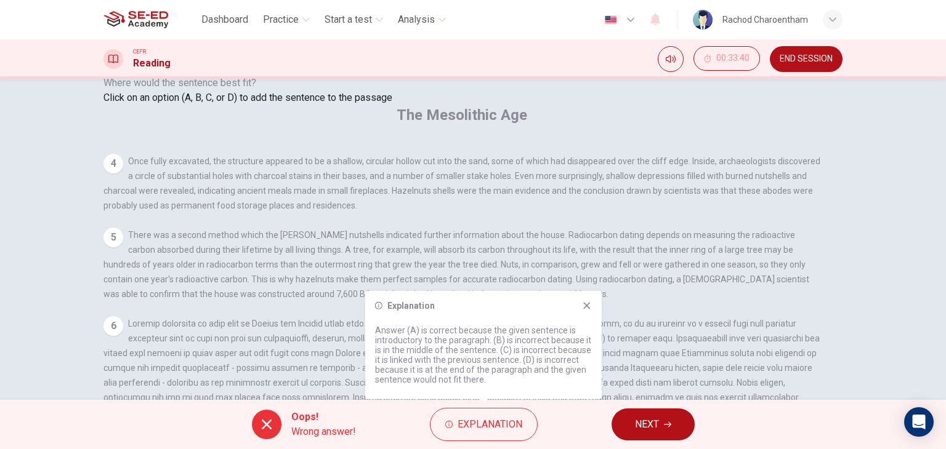
click at [585, 307] on icon at bounding box center [586, 305] width 7 height 7
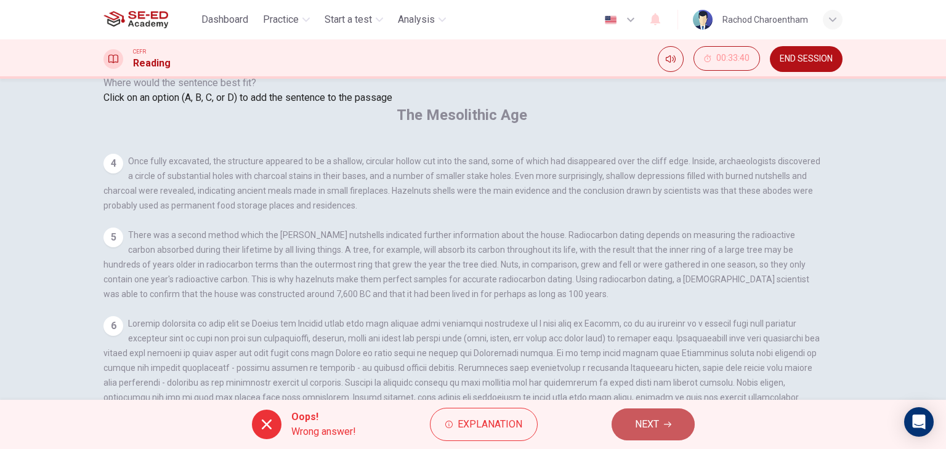
click at [633, 415] on button "NEXT" at bounding box center [652, 425] width 83 height 32
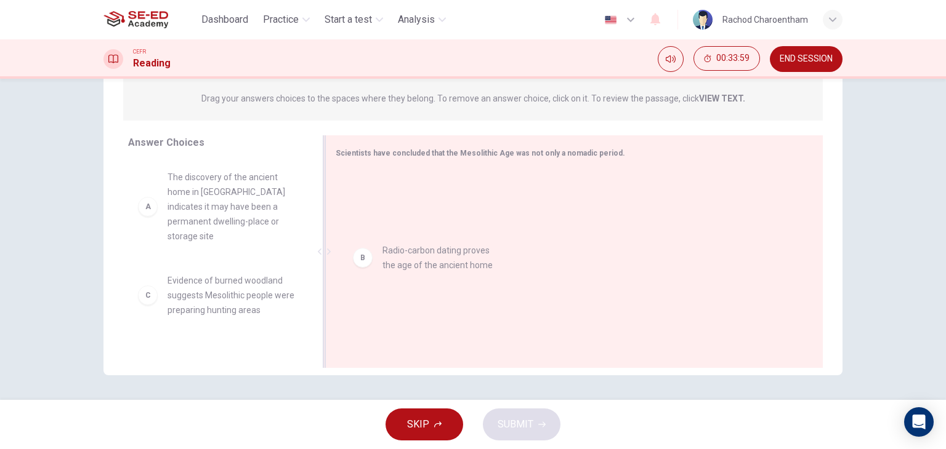
drag, startPoint x: 262, startPoint y: 280, endPoint x: 483, endPoint y: 264, distance: 221.6
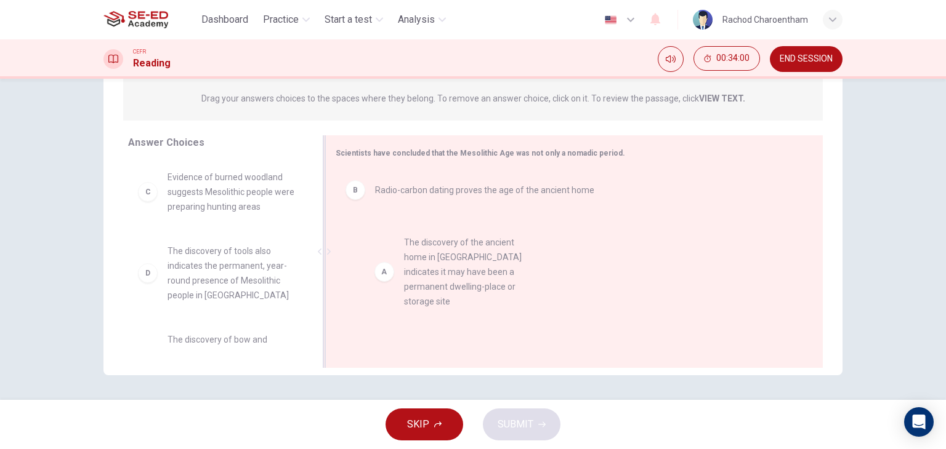
drag, startPoint x: 263, startPoint y: 217, endPoint x: 515, endPoint y: 286, distance: 260.3
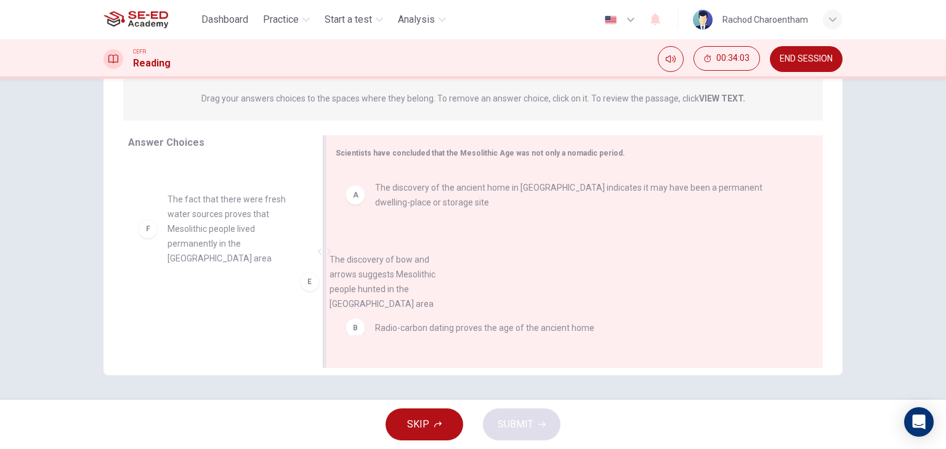
scroll to position [4, 0]
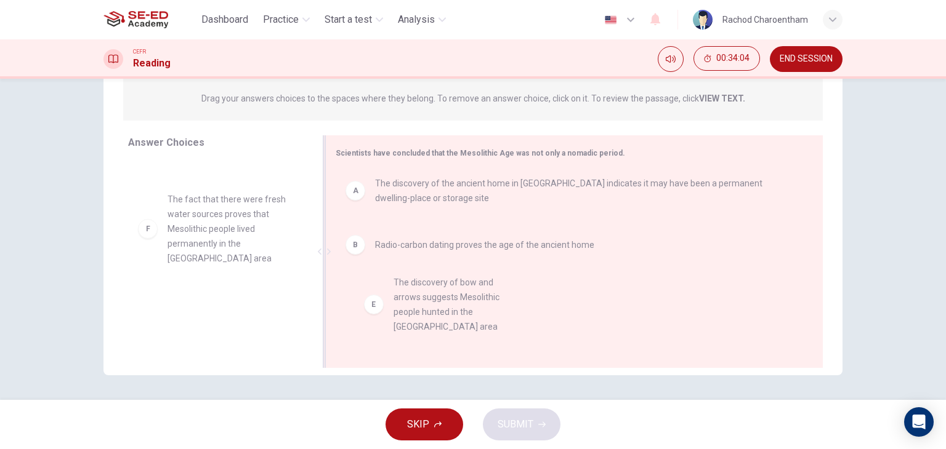
drag, startPoint x: 238, startPoint y: 238, endPoint x: 473, endPoint y: 321, distance: 249.2
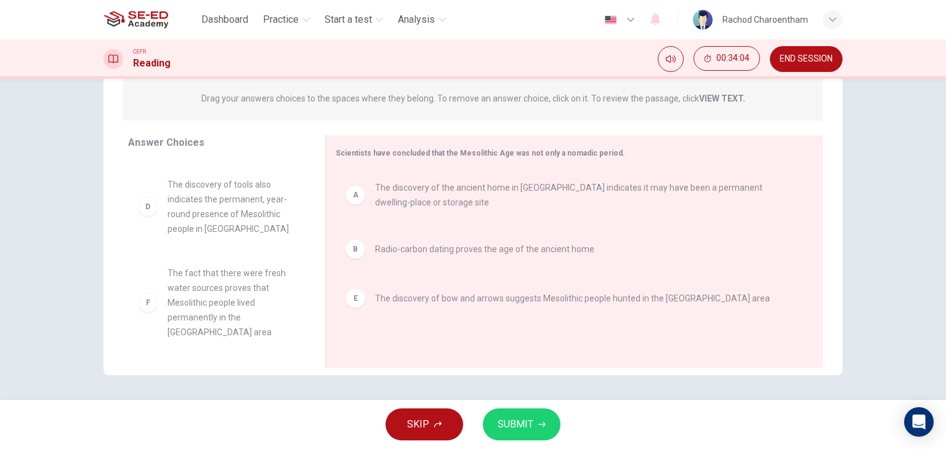
scroll to position [52, 0]
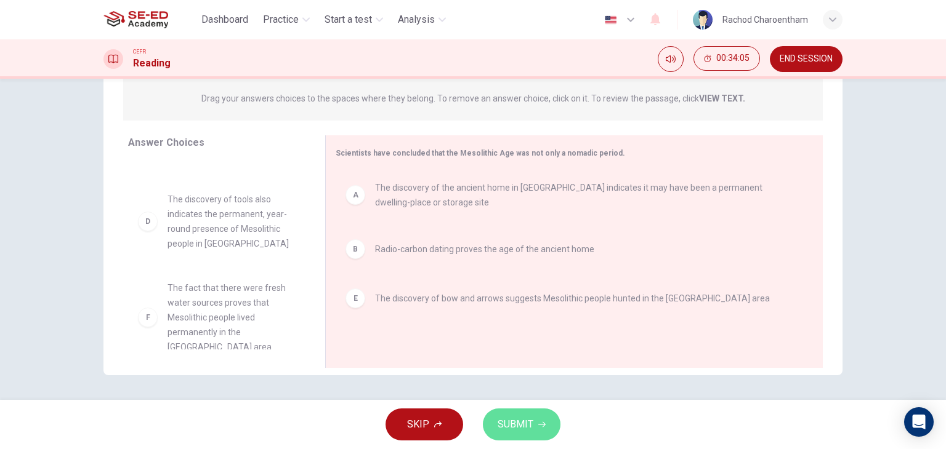
click at [515, 430] on span "SUBMIT" at bounding box center [515, 424] width 36 height 17
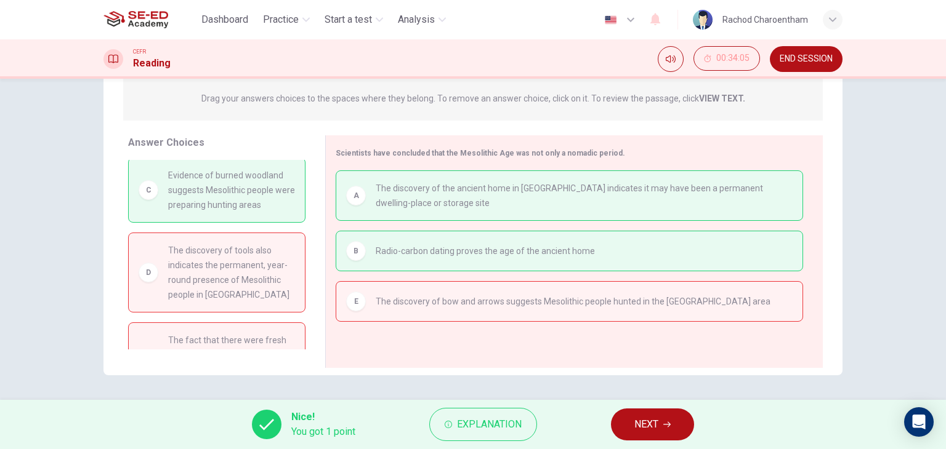
scroll to position [0, 0]
click at [657, 420] on span "NEXT" at bounding box center [646, 424] width 24 height 17
